Goal: Task Accomplishment & Management: Complete application form

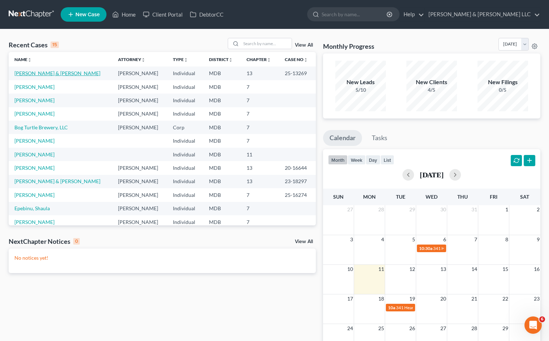
click at [65, 74] on link "[PERSON_NAME] & [PERSON_NAME]" at bounding box center [57, 73] width 86 height 6
select select "6"
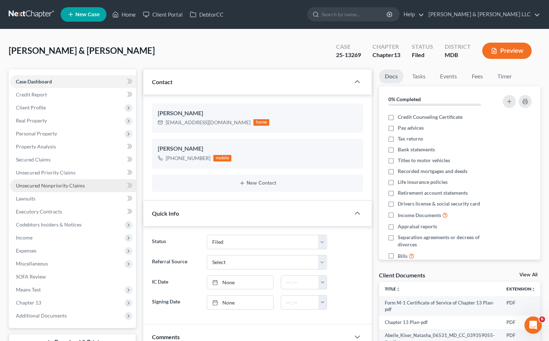
click at [79, 186] on span "Unsecured Nonpriority Claims" at bounding box center [50, 185] width 69 height 6
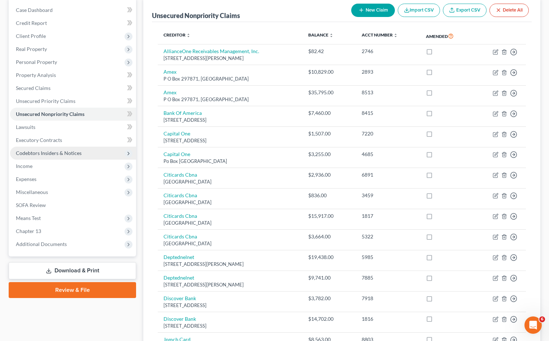
scroll to position [69, 0]
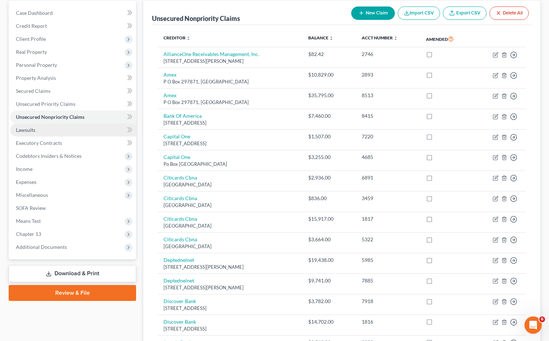
click at [59, 129] on link "Lawsuits" at bounding box center [73, 129] width 126 height 13
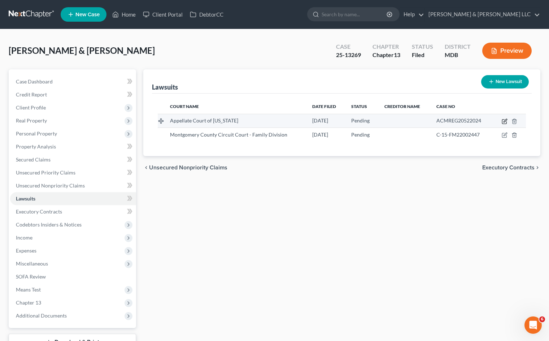
click at [504, 123] on icon "button" at bounding box center [504, 121] width 4 height 4
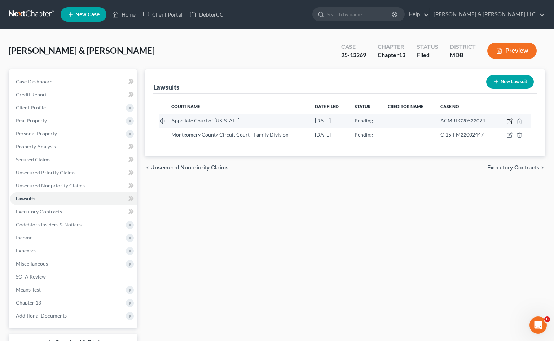
select select "21"
select select "0"
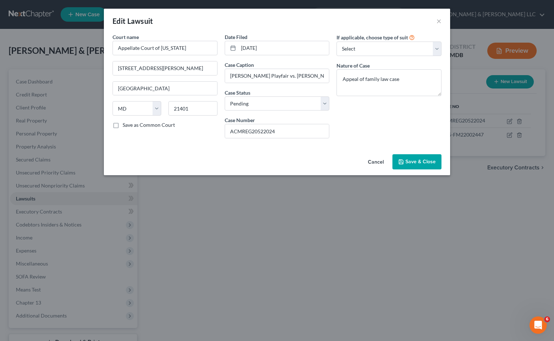
click at [374, 160] on button "Cancel" at bounding box center [375, 162] width 27 height 14
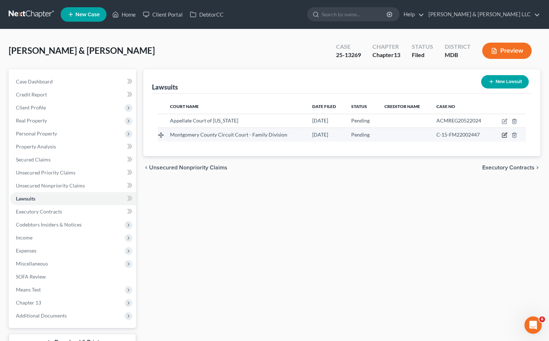
click at [504, 135] on icon "button" at bounding box center [505, 135] width 6 height 6
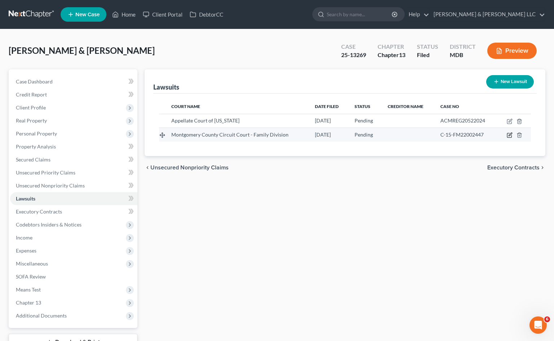
select select "21"
select select "0"
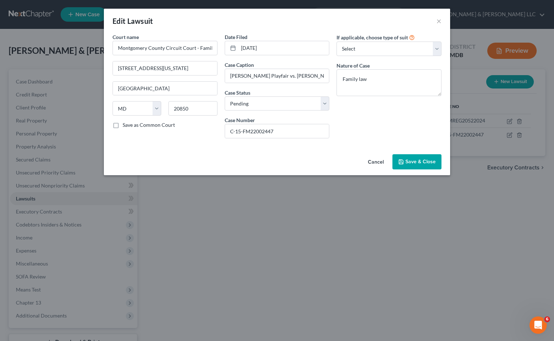
click at [366, 162] on button "Cancel" at bounding box center [375, 162] width 27 height 14
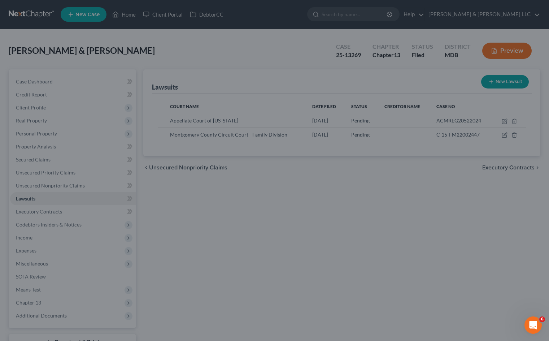
click at [241, 241] on div "Lawsuits New Lawsuit Court Name Date Filed Status Creditor Name Case No Appella…" at bounding box center [342, 219] width 404 height 300
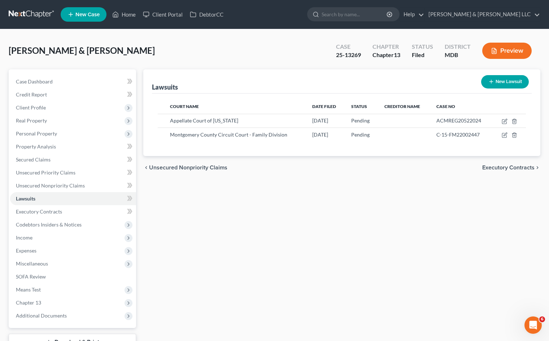
click at [389, 215] on div "Lawsuits New Lawsuit Court Name Date Filed Status Creditor Name Case No Appella…" at bounding box center [342, 219] width 404 height 300
click at [84, 184] on link "Unsecured Nonpriority Claims" at bounding box center [73, 185] width 126 height 13
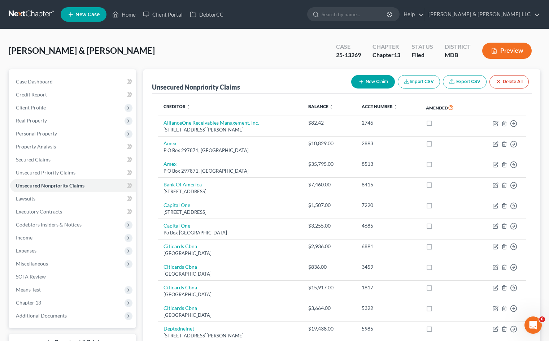
click at [254, 44] on div "[PERSON_NAME] & [PERSON_NAME] Upgraded Case 25-13269 Chapter Chapter 13 Status …" at bounding box center [275, 53] width 532 height 31
